Goal: Task Accomplishment & Management: Use online tool/utility

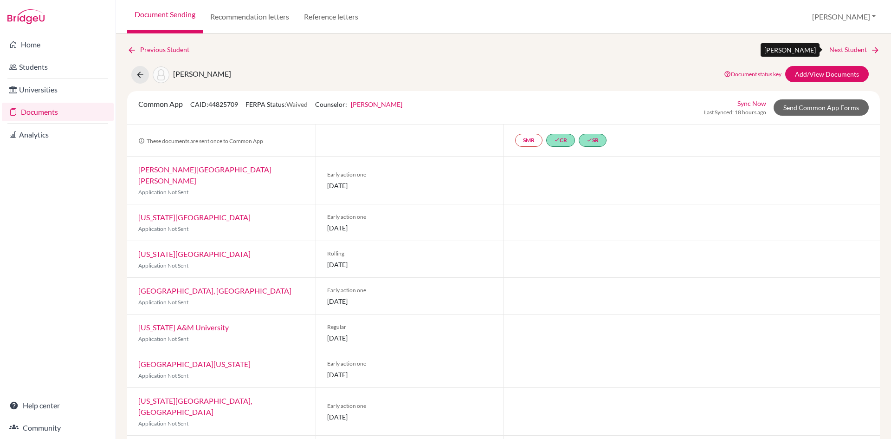
click at [847, 47] on link "Next Student" at bounding box center [854, 50] width 51 height 10
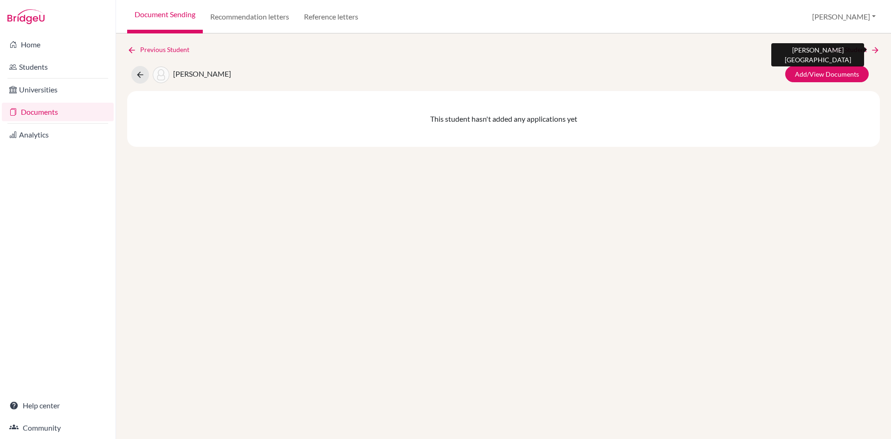
click at [847, 47] on link "Next Student" at bounding box center [854, 50] width 51 height 10
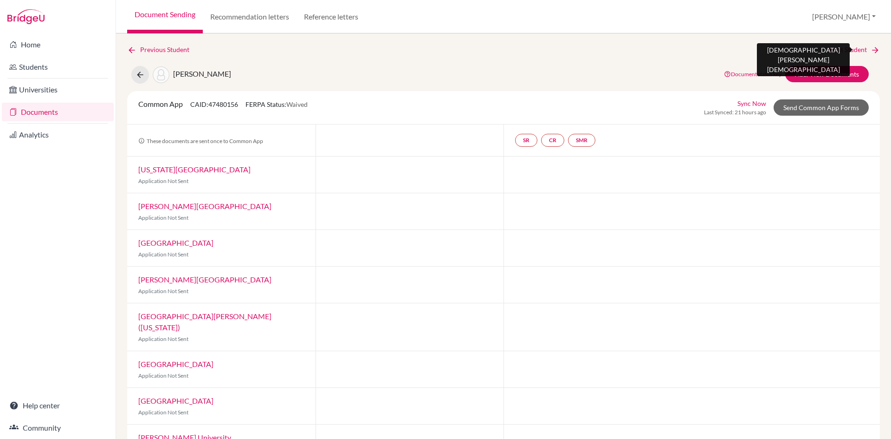
click at [847, 47] on link "Next Student" at bounding box center [854, 50] width 51 height 10
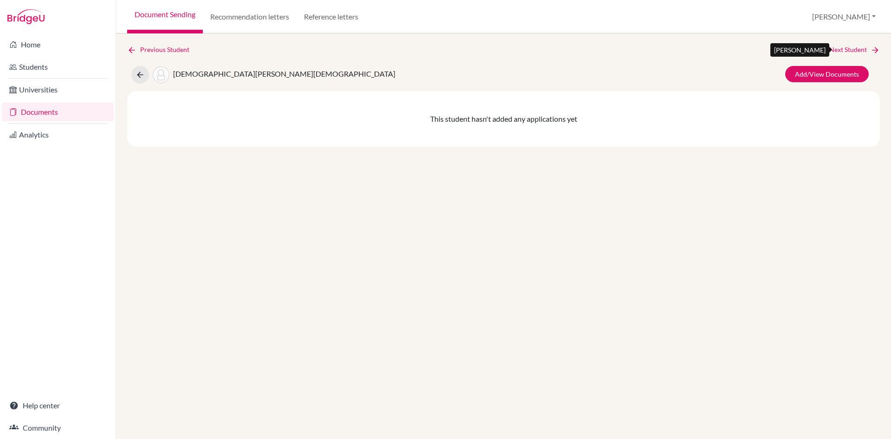
click at [847, 47] on link "Next Student" at bounding box center [854, 50] width 51 height 10
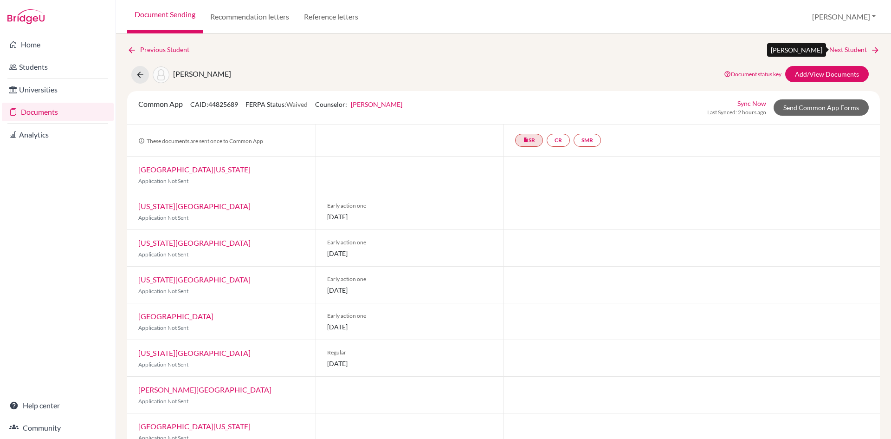
click at [847, 47] on link "Next Student" at bounding box center [854, 50] width 51 height 10
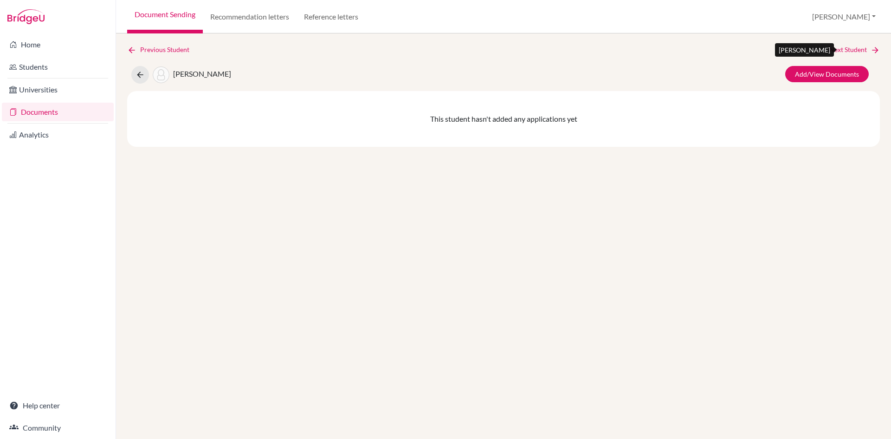
click at [847, 47] on link "Next Student" at bounding box center [854, 50] width 51 height 10
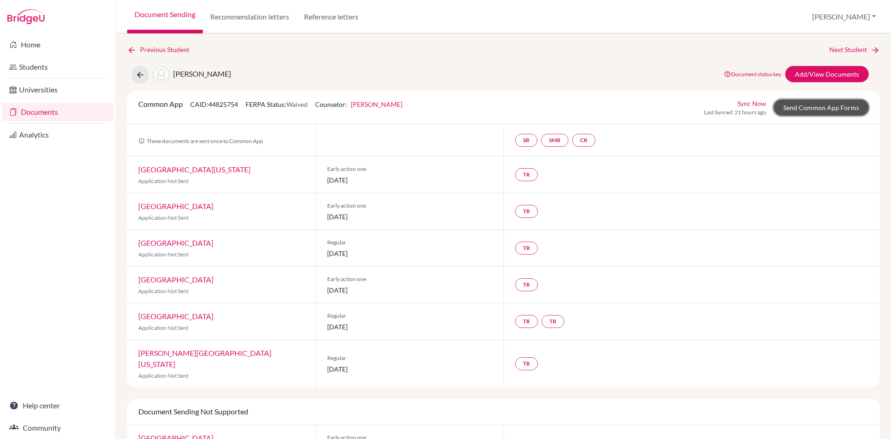
click at [791, 103] on link "Send Common App Forms" at bounding box center [821, 107] width 95 height 16
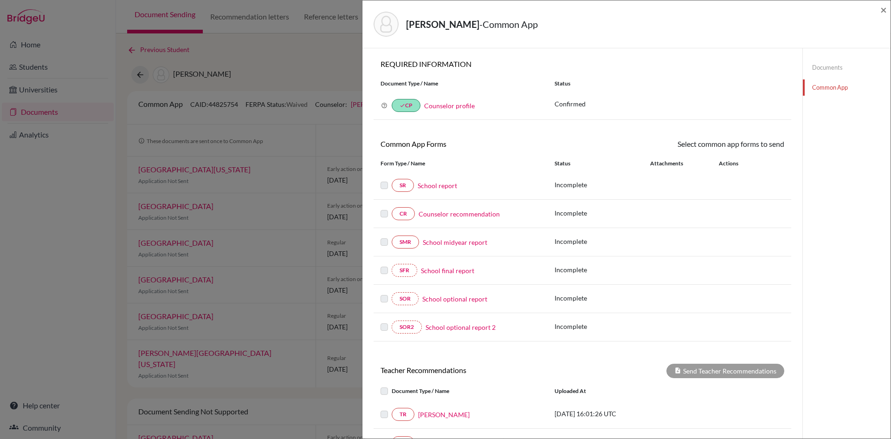
click at [257, 72] on div "[PERSON_NAME] - Common App × × REQUIRED INFORMATION Document Type / Name Status…" at bounding box center [445, 219] width 891 height 439
click at [886, 11] on span "×" at bounding box center [883, 9] width 6 height 13
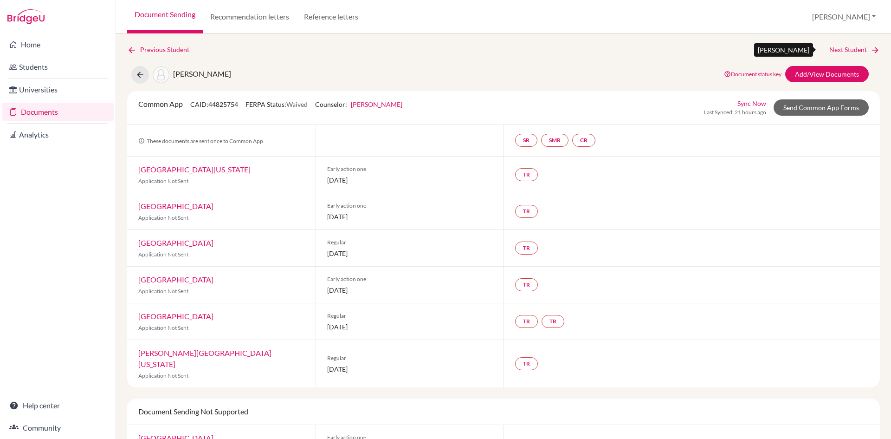
click at [850, 47] on link "Next Student" at bounding box center [854, 50] width 51 height 10
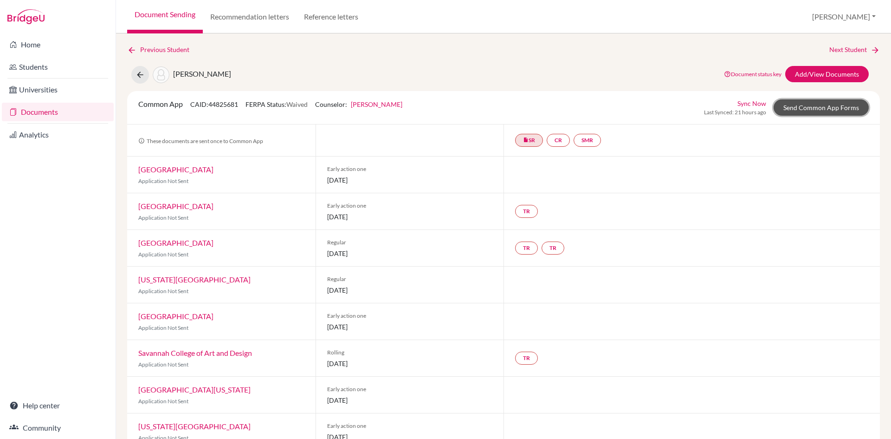
click at [812, 107] on link "Send Common App Forms" at bounding box center [821, 107] width 95 height 16
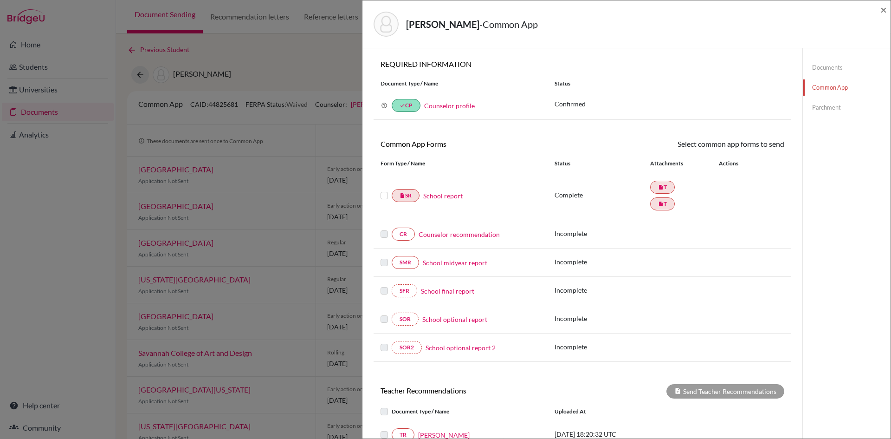
click at [826, 68] on link "Documents" at bounding box center [847, 67] width 88 height 16
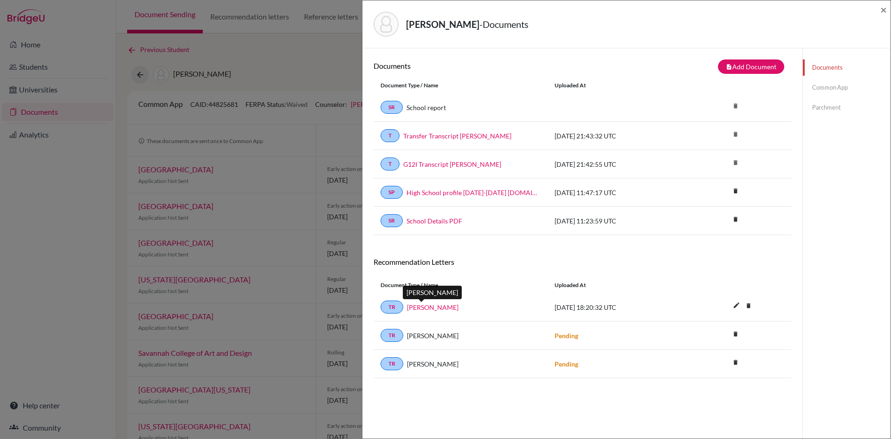
click at [425, 307] on link "[PERSON_NAME]" at bounding box center [433, 307] width 52 height 10
